Goal: Check status: Check status

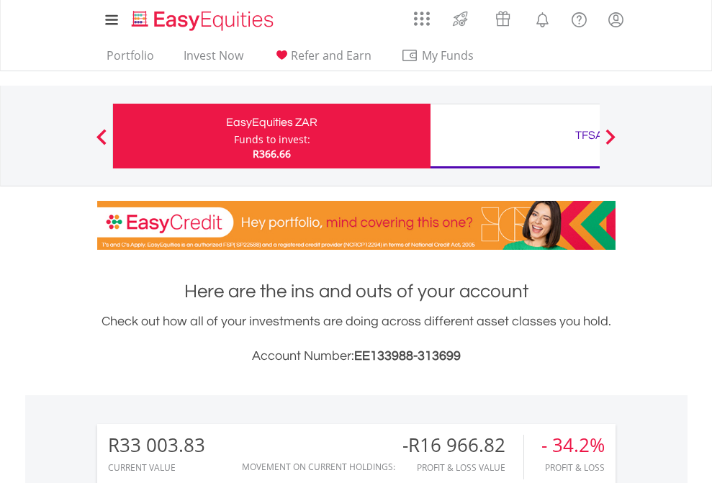
click at [234, 136] on div "Funds to invest:" at bounding box center [272, 139] width 76 height 14
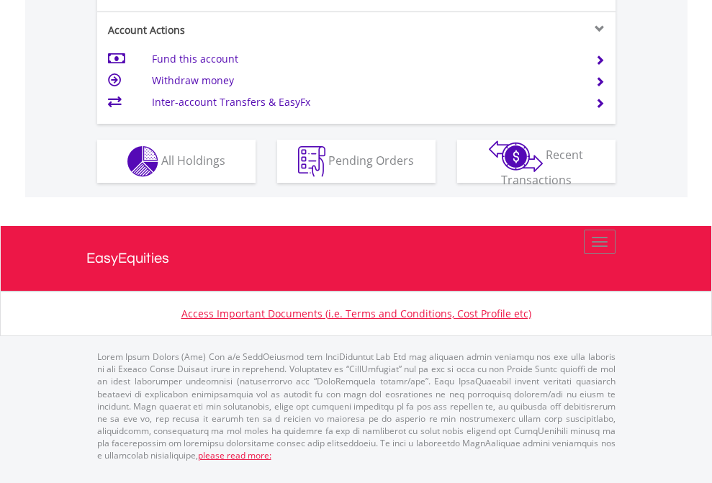
scroll to position [1409, 0]
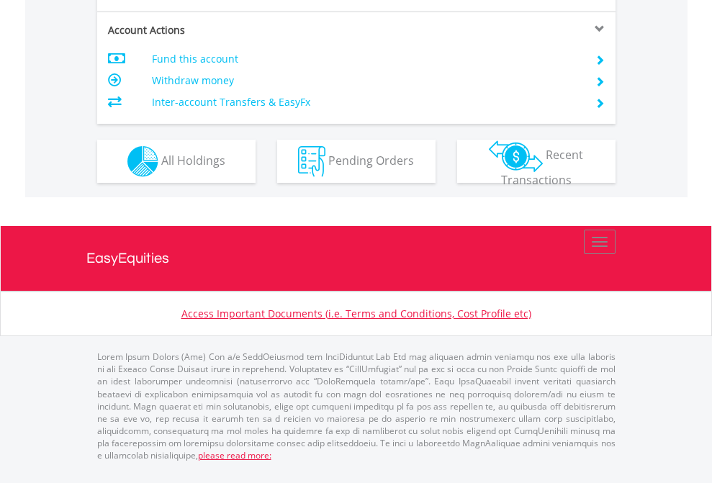
scroll to position [1380, 0]
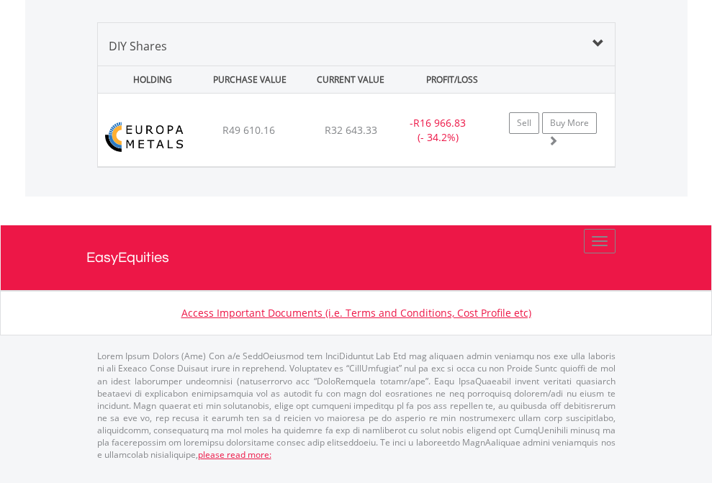
scroll to position [138, 226]
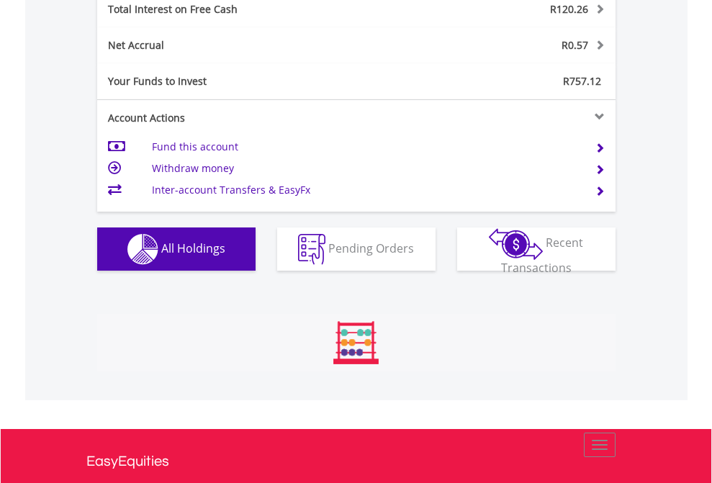
scroll to position [138, 226]
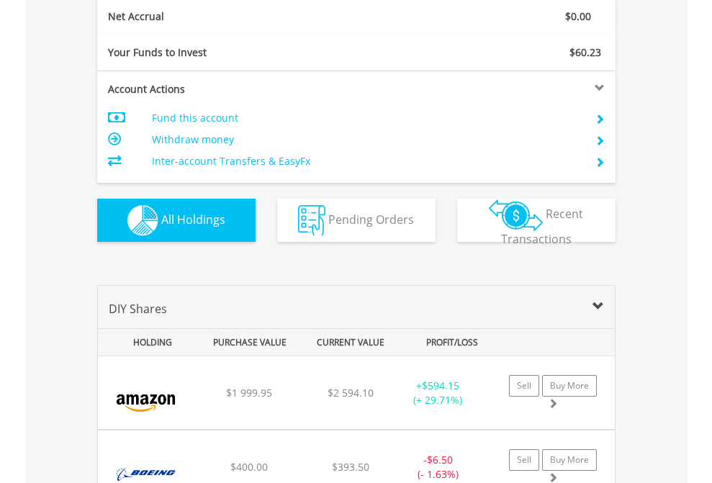
scroll to position [1630, 0]
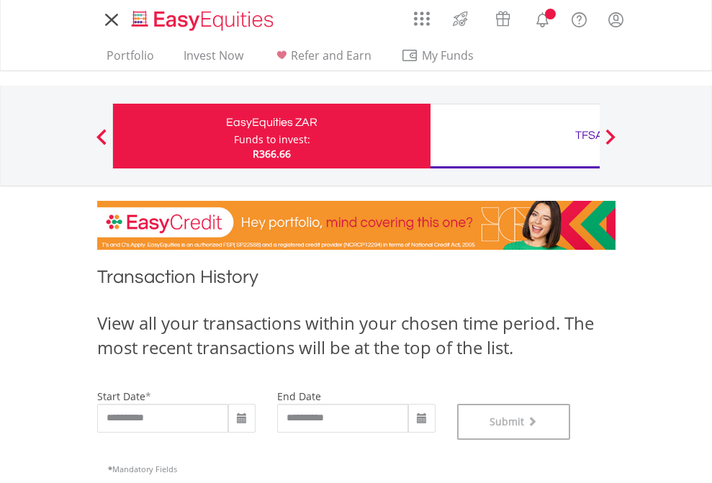
scroll to position [584, 0]
click at [515, 136] on div "TFSA" at bounding box center [589, 135] width 300 height 20
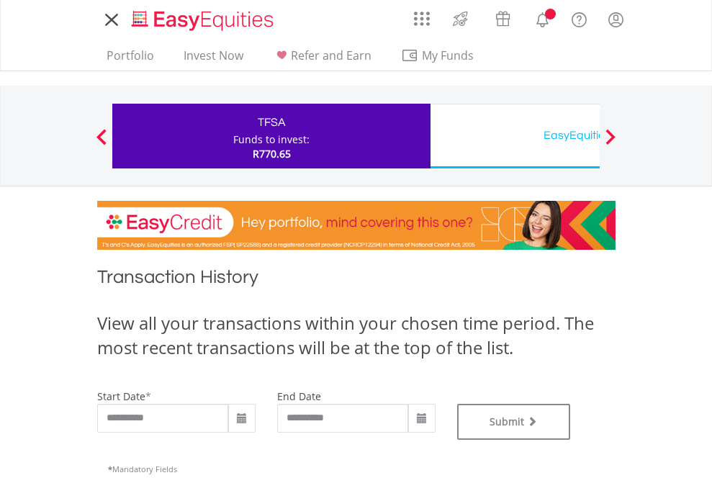
type input "**********"
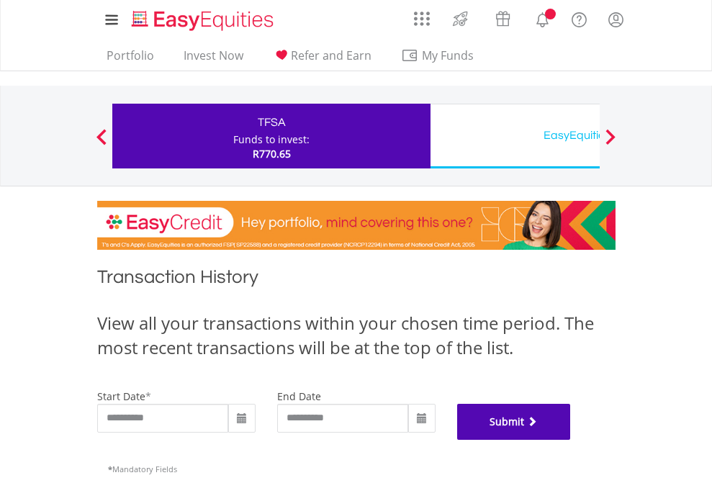
click at [571, 440] on button "Submit" at bounding box center [514, 422] width 114 height 36
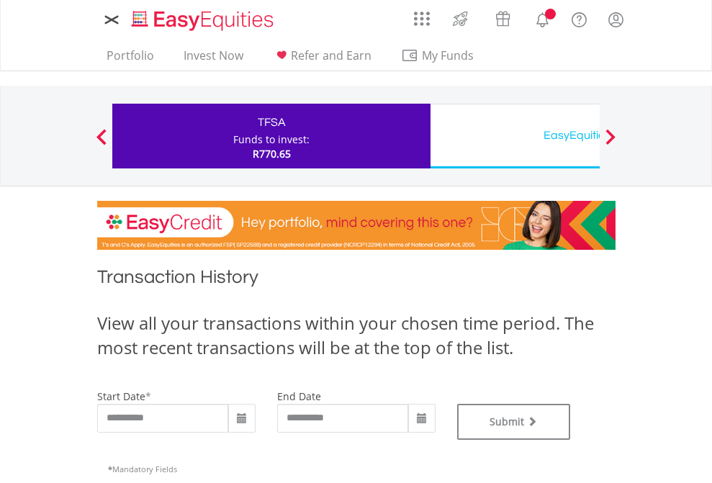
click at [515, 136] on div "EasyEquities USD" at bounding box center [589, 135] width 300 height 20
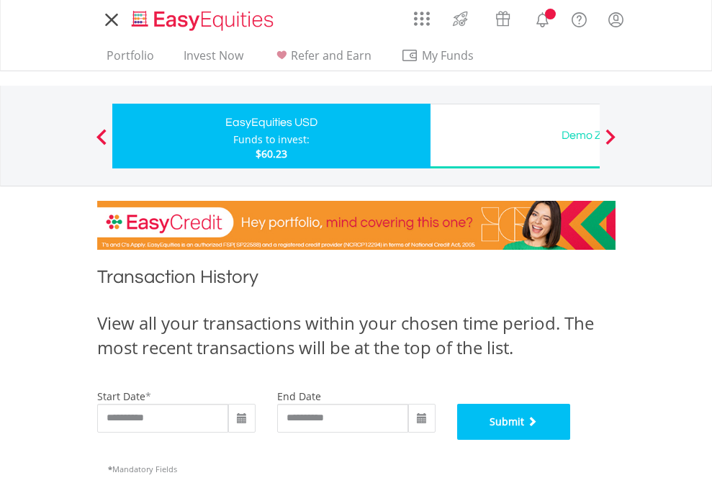
click at [571, 440] on button "Submit" at bounding box center [514, 422] width 114 height 36
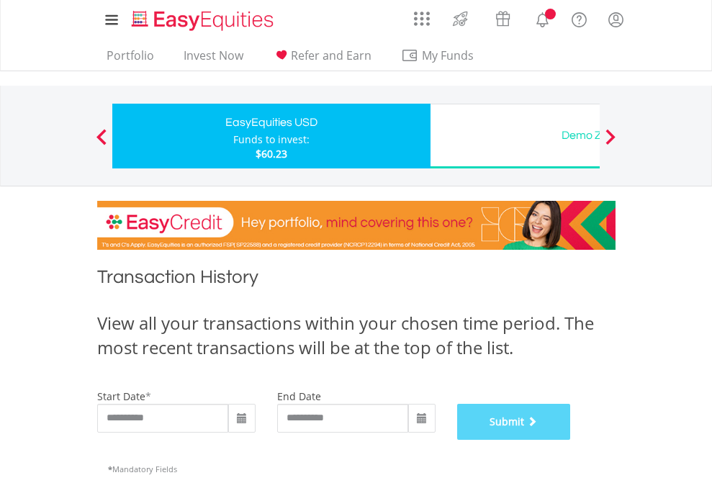
scroll to position [584, 0]
